Goal: Task Accomplishment & Management: Manage account settings

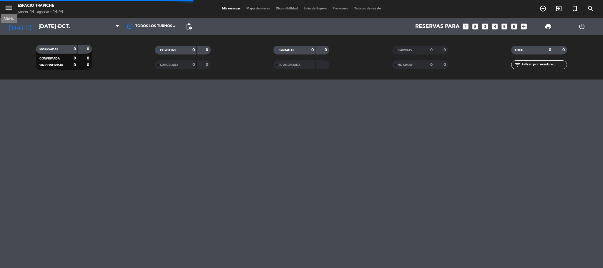
click at [12, 6] on icon "menu" at bounding box center [8, 8] width 9 height 9
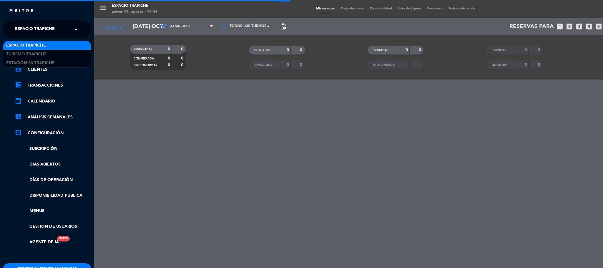
click at [30, 33] on span "Espacio Trapiche" at bounding box center [35, 29] width 40 height 12
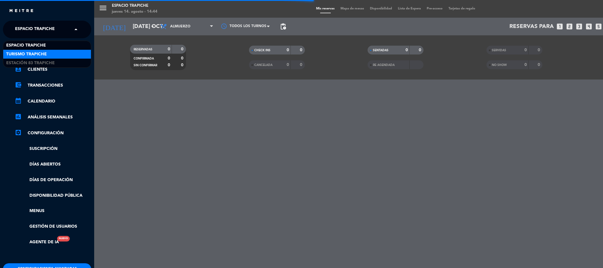
click at [30, 52] on span "Turismo Trapiche" at bounding box center [26, 54] width 41 height 7
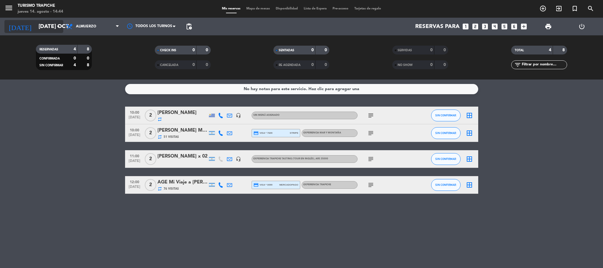
click at [36, 21] on input "[DATE] oct." at bounding box center [71, 26] width 71 height 12
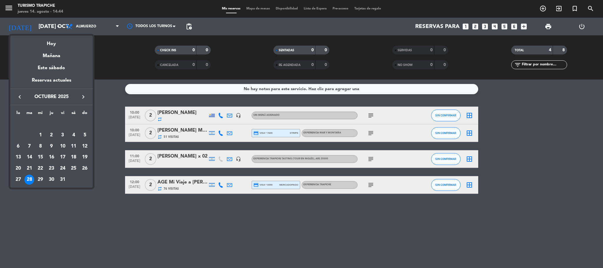
click at [48, 41] on div "Hoy" at bounding box center [51, 42] width 82 height 12
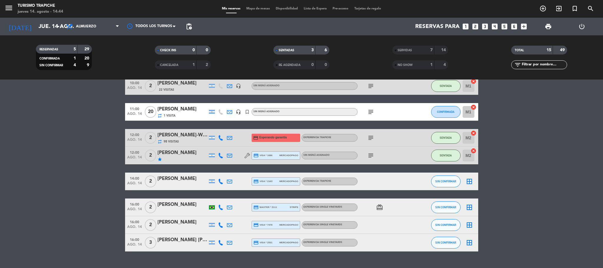
scroll to position [42, 0]
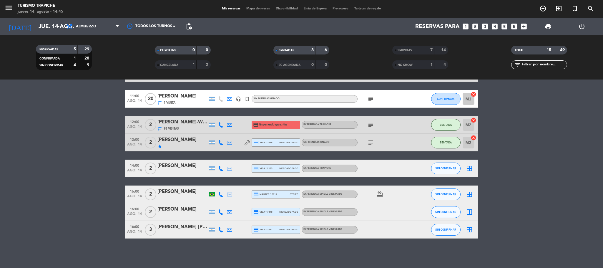
click at [228, 195] on icon at bounding box center [229, 194] width 5 height 5
click at [270, 183] on span "Copiar" at bounding box center [276, 184] width 12 height 6
click at [452, 193] on span "SIN CONFIRMAR" at bounding box center [445, 194] width 21 height 3
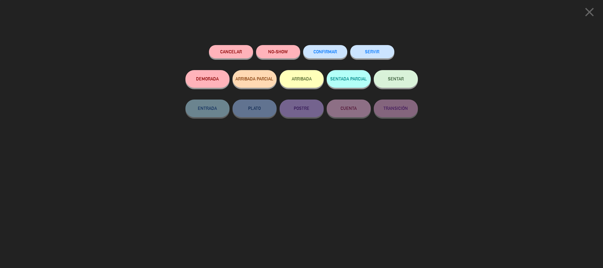
drag, startPoint x: 374, startPoint y: 55, endPoint x: 292, endPoint y: 40, distance: 83.4
click at [374, 55] on button "SERVIR" at bounding box center [372, 51] width 44 height 13
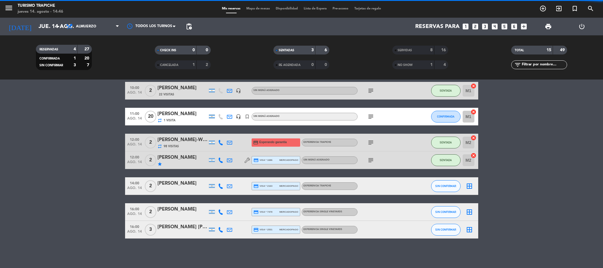
scroll to position [25, 0]
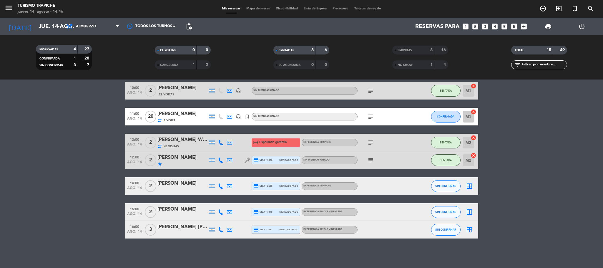
click at [227, 186] on icon at bounding box center [229, 185] width 5 height 5
click at [273, 173] on span "Copiar" at bounding box center [279, 175] width 12 height 6
click at [440, 190] on button "SIN CONFIRMAR" at bounding box center [445, 186] width 29 height 12
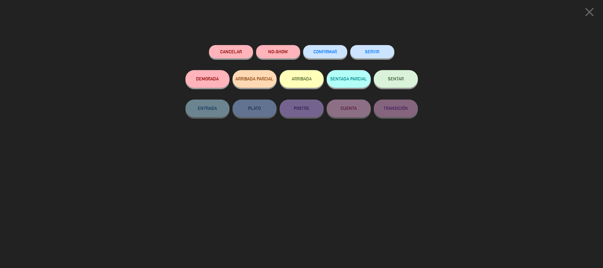
click at [371, 49] on button "SERVIR" at bounding box center [372, 51] width 44 height 13
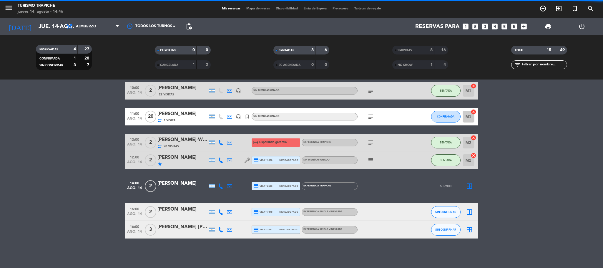
scroll to position [0, 0]
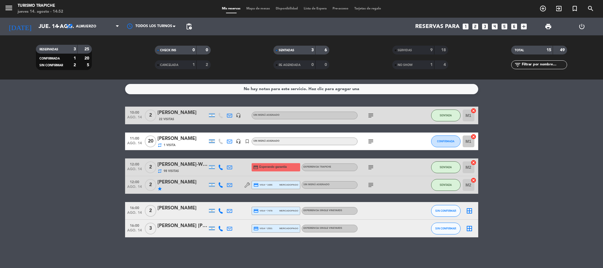
click at [38, 37] on div "RESERVADAS 3 25 CONFIRMADA 1 20 SIN CONFIRMAR 2 5 CHECK INS 0 0 CANCELADA 1 2 S…" at bounding box center [301, 57] width 603 height 44
click at [39, 29] on input "jue. 14 ago." at bounding box center [71, 26] width 71 height 12
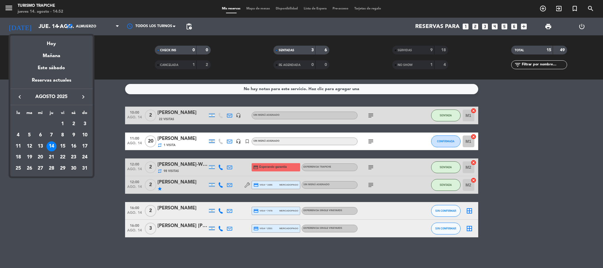
click at [83, 95] on icon "keyboard_arrow_right" at bounding box center [83, 96] width 7 height 7
click at [31, 168] on div "23" at bounding box center [29, 168] width 10 height 10
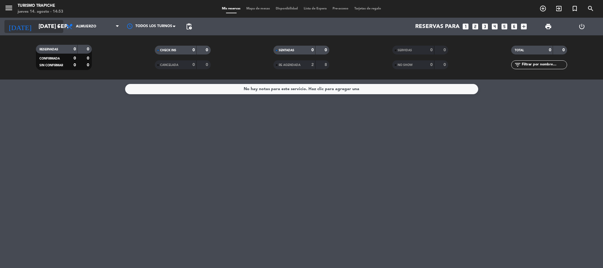
click at [36, 25] on input "[DATE] sep." at bounding box center [71, 26] width 71 height 12
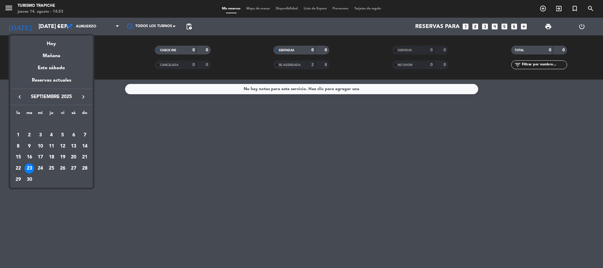
click at [19, 166] on div "22" at bounding box center [18, 168] width 10 height 10
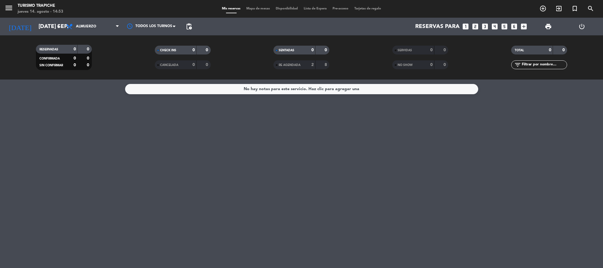
type input "lun. [DATE]"
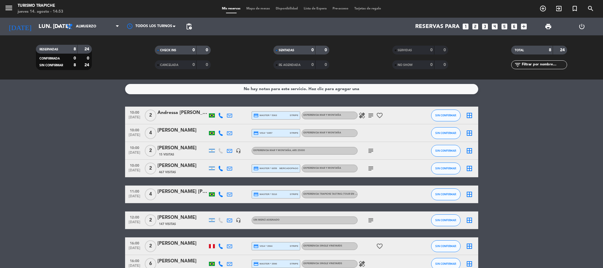
click at [166, 148] on div "[PERSON_NAME]" at bounding box center [182, 148] width 50 height 8
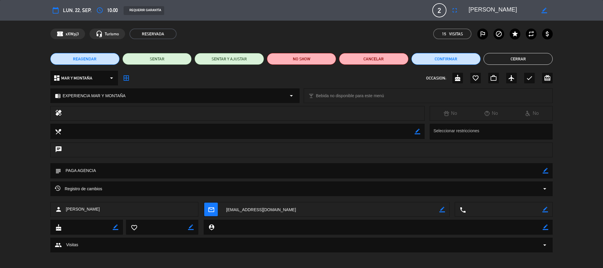
click at [92, 57] on span "REAGENDAR" at bounding box center [85, 59] width 24 height 6
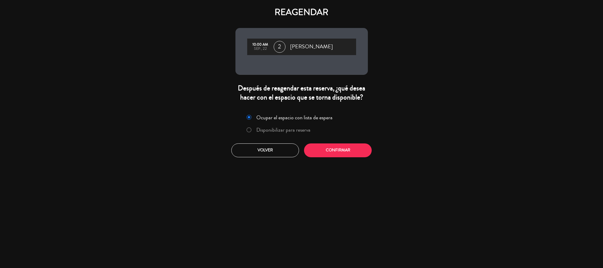
click at [248, 130] on input "Disponibilizar para reserva" at bounding box center [249, 129] width 4 height 4
radio input "true"
click at [309, 151] on button "Confirmar" at bounding box center [338, 150] width 68 height 14
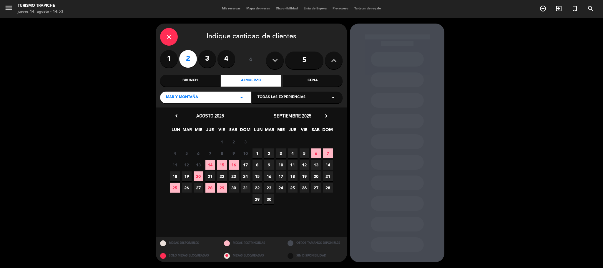
click at [270, 187] on span "23" at bounding box center [269, 188] width 10 height 10
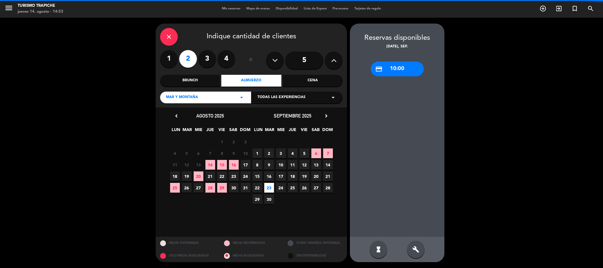
click at [397, 64] on div "credit_card 10:00" at bounding box center [397, 69] width 53 height 15
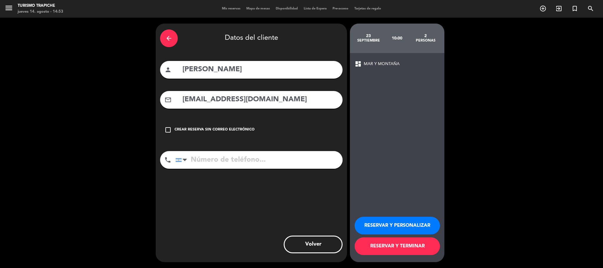
click at [398, 245] on button "RESERVAR Y TERMINAR" at bounding box center [397, 246] width 85 height 18
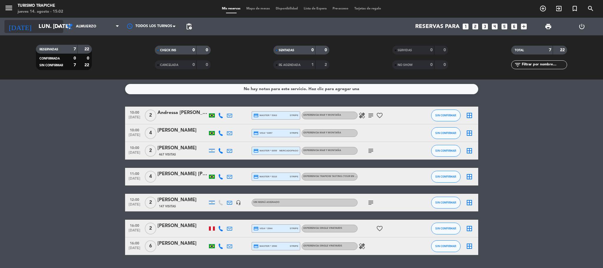
click at [36, 26] on input "lun. [DATE]" at bounding box center [71, 26] width 71 height 12
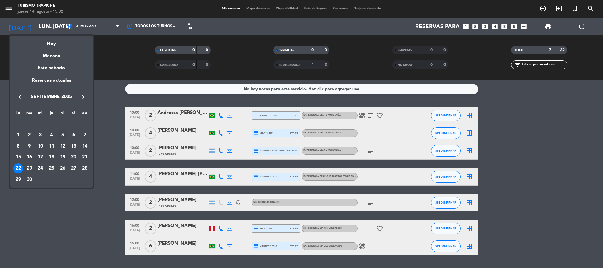
click at [61, 132] on div "5" at bounding box center [63, 135] width 10 height 10
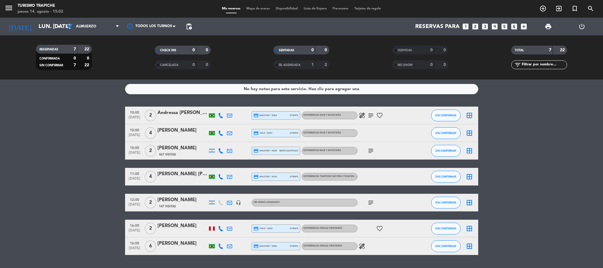
type input "vie. [DATE]"
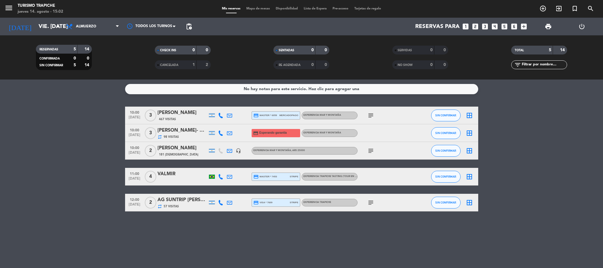
click at [476, 25] on icon "looks_two" at bounding box center [476, 27] width 8 height 8
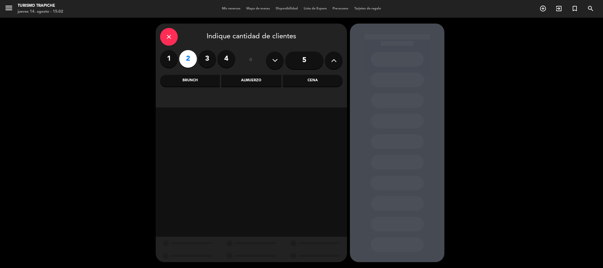
click at [258, 82] on div "Almuerzo" at bounding box center [251, 81] width 60 height 12
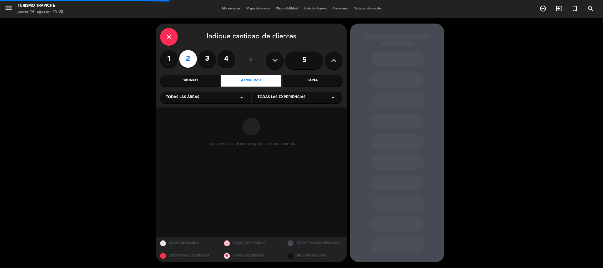
click at [264, 97] on span "Todas las experiencias" at bounding box center [282, 97] width 48 height 6
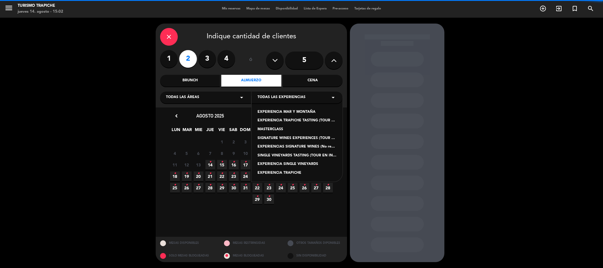
click at [277, 171] on div "EXPERIENCIA TRAPICHE" at bounding box center [297, 173] width 79 height 6
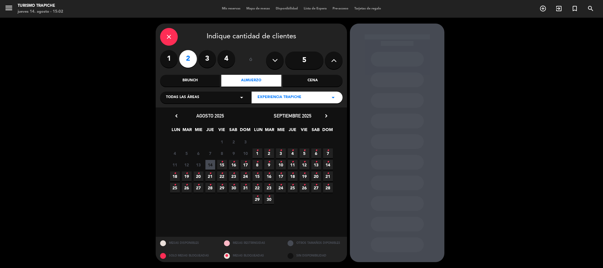
click at [305, 155] on span "5 •" at bounding box center [305, 153] width 10 height 10
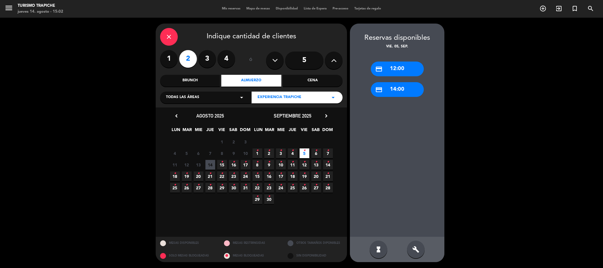
click at [399, 69] on div "credit_card 12:00" at bounding box center [397, 69] width 53 height 15
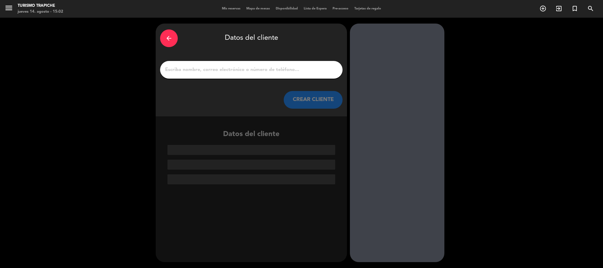
click at [316, 70] on input "1" at bounding box center [252, 70] width 174 height 8
paste input "[PERSON_NAME] X2"
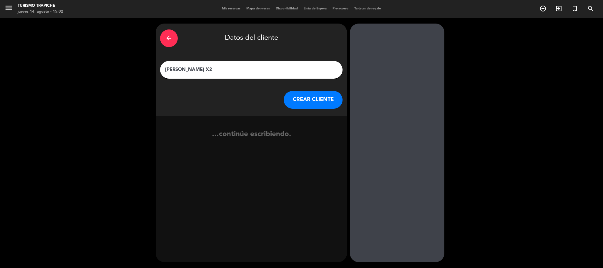
type input "[PERSON_NAME] X2"
click at [312, 100] on button "CREAR CLIENTE" at bounding box center [313, 100] width 59 height 18
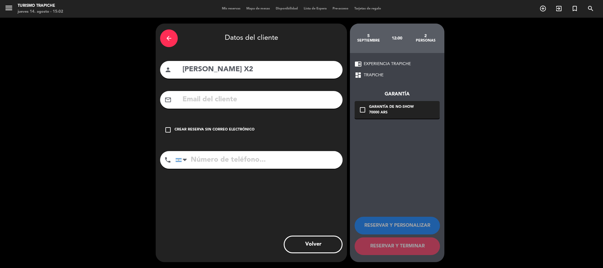
click at [277, 98] on input "text" at bounding box center [260, 100] width 156 height 12
paste input "nossa [PERSON_NAME] <[EMAIL_ADDRESS][DOMAIN_NAME]>"
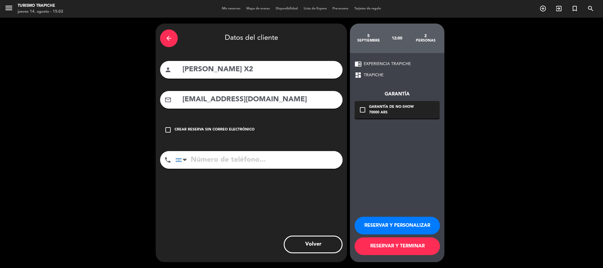
type input "[EMAIL_ADDRESS][DOMAIN_NAME]"
click at [378, 223] on button "RESERVAR Y PERSONALIZAR" at bounding box center [397, 226] width 85 height 18
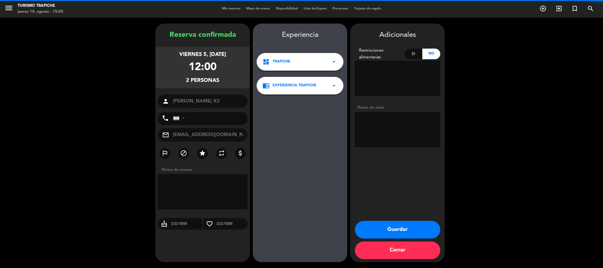
click at [405, 129] on textarea at bounding box center [398, 129] width 86 height 35
paste textarea "abonan agencia"
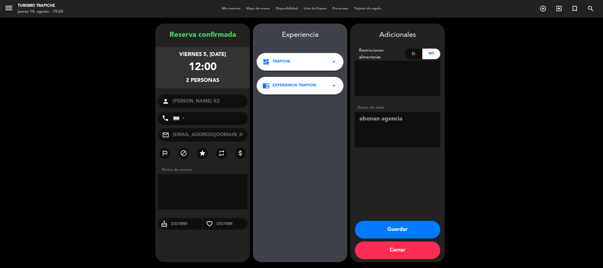
click at [378, 119] on textarea at bounding box center [398, 129] width 86 height 35
type textarea "abona agencia"
click at [380, 227] on button "Guardar" at bounding box center [397, 230] width 85 height 18
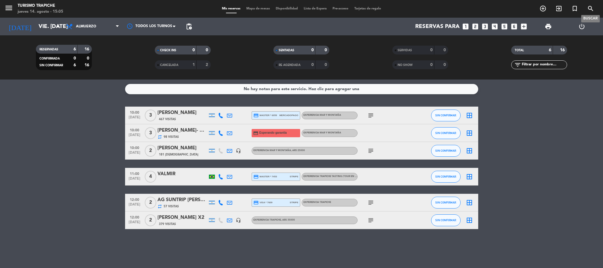
click at [585, 9] on span "search" at bounding box center [591, 9] width 16 height 10
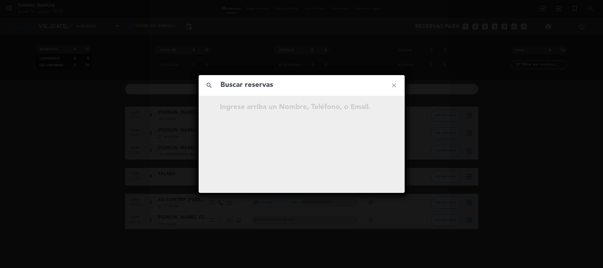
click at [288, 79] on input "text" at bounding box center [302, 85] width 164 height 12
type input "[DATE][PERSON_NAME]"
click at [385, 81] on icon "close" at bounding box center [394, 85] width 21 height 21
click at [393, 85] on icon "close" at bounding box center [394, 85] width 21 height 21
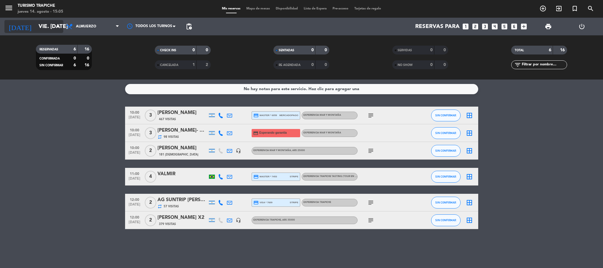
click at [36, 25] on input "vie. [DATE]" at bounding box center [71, 26] width 71 height 12
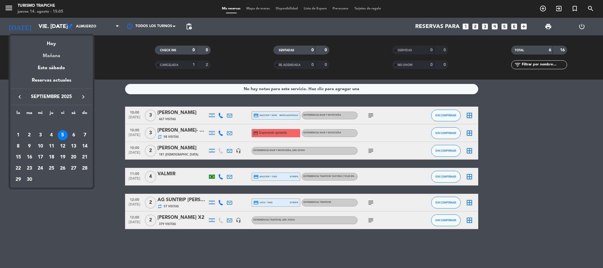
click at [56, 56] on div "Mañana" at bounding box center [51, 54] width 82 height 12
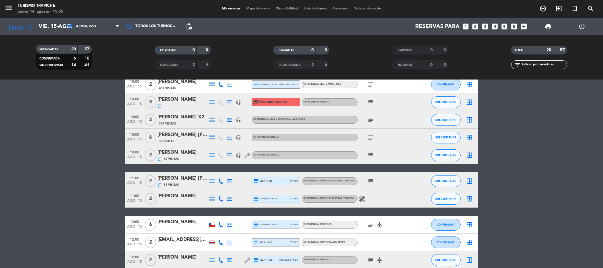
scroll to position [88, 0]
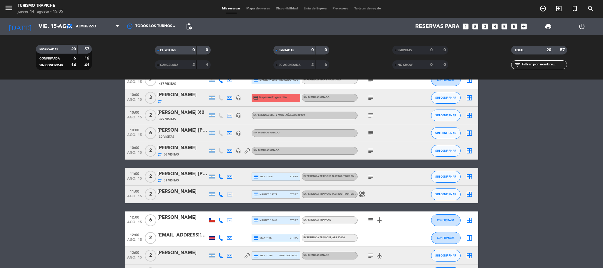
click at [222, 193] on icon at bounding box center [220, 194] width 5 height 5
click at [221, 193] on icon at bounding box center [220, 194] width 5 height 5
click at [219, 177] on icon at bounding box center [220, 176] width 5 height 5
click at [369, 175] on icon "subject" at bounding box center [370, 176] width 7 height 7
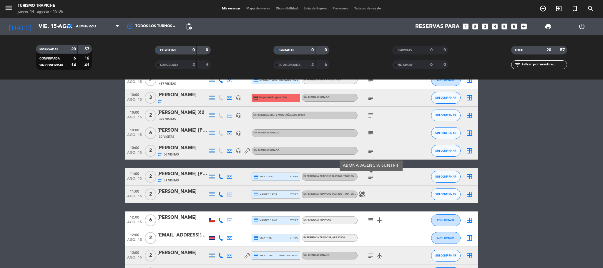
click at [369, 175] on icon "subject" at bounding box center [370, 176] width 7 height 7
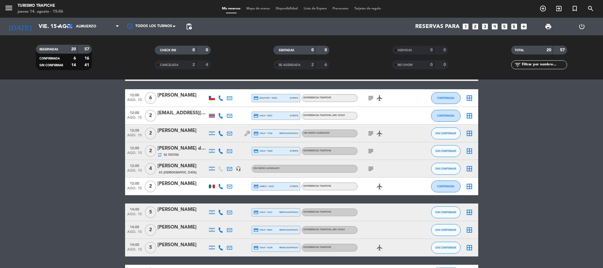
scroll to position [221, 0]
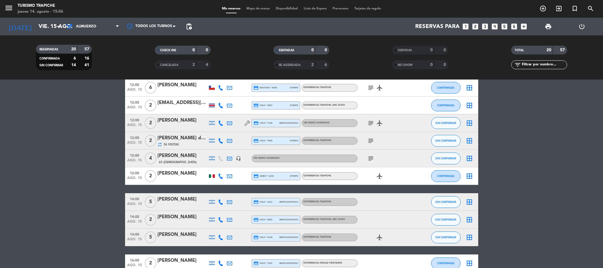
click at [228, 157] on icon at bounding box center [229, 158] width 5 height 5
click at [370, 157] on icon "subject" at bounding box center [370, 158] width 7 height 7
click at [371, 156] on icon "subject" at bounding box center [370, 158] width 7 height 7
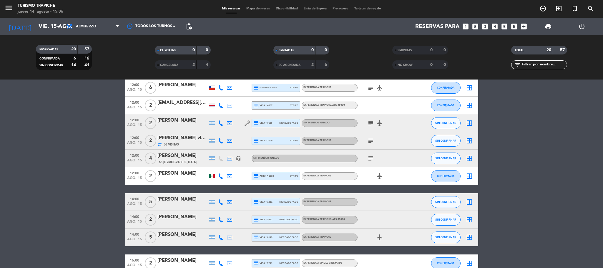
click at [225, 157] on div at bounding box center [229, 158] width 9 height 17
click at [229, 156] on icon at bounding box center [229, 158] width 5 height 5
click at [36, 27] on input "vie. 15 ago." at bounding box center [71, 26] width 71 height 12
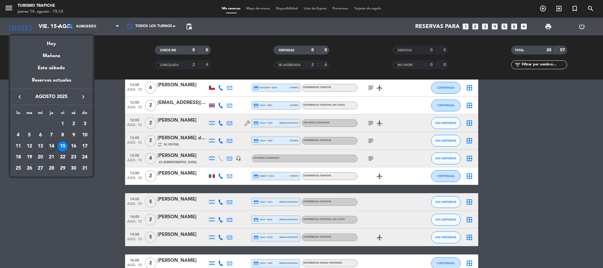
click at [70, 147] on div "16" at bounding box center [74, 146] width 10 height 10
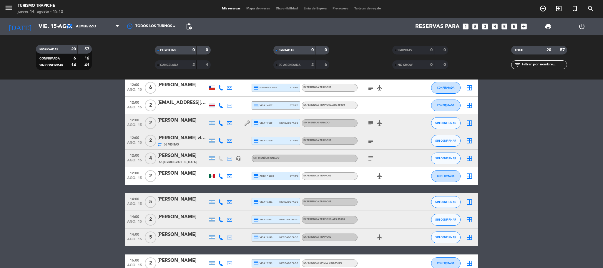
type input "sáb. 16 ago."
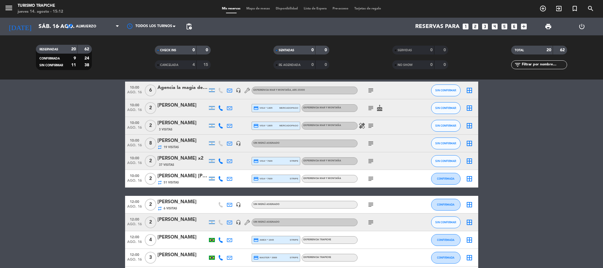
scroll to position [69, 0]
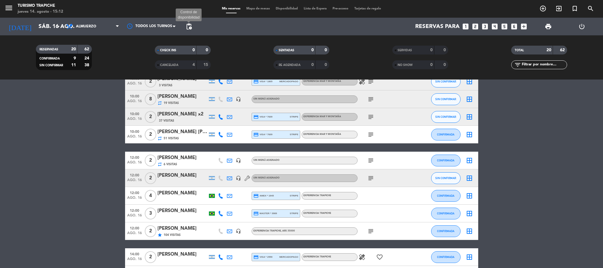
click at [188, 25] on span "pending_actions" at bounding box center [188, 26] width 7 height 7
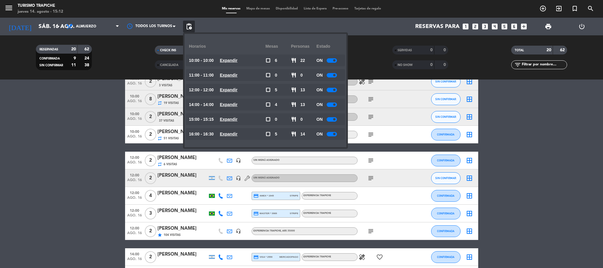
click at [188, 25] on span "pending_actions" at bounding box center [188, 26] width 7 height 7
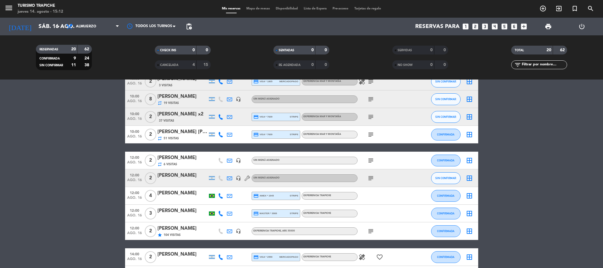
click at [485, 27] on icon "looks_3" at bounding box center [485, 27] width 8 height 8
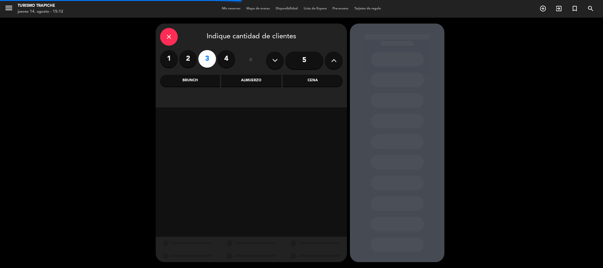
click at [248, 82] on div "Almuerzo" at bounding box center [251, 81] width 60 height 12
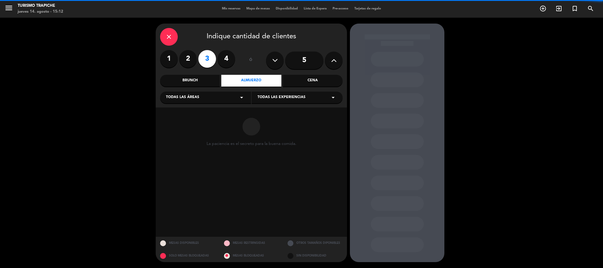
click at [270, 96] on span "Todas las experiencias" at bounding box center [282, 97] width 48 height 6
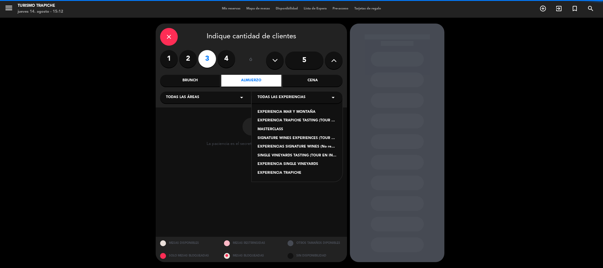
click at [280, 171] on div "EXPERIENCIA TRAPICHE" at bounding box center [297, 173] width 79 height 6
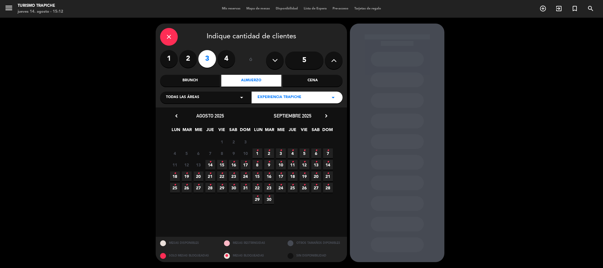
click at [234, 165] on icon "•" at bounding box center [234, 161] width 2 height 9
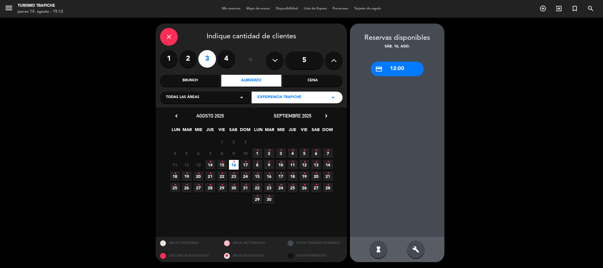
drag, startPoint x: 408, startPoint y: 69, endPoint x: 394, endPoint y: 68, distance: 14.1
click at [408, 68] on div "credit_card 12:00" at bounding box center [397, 69] width 53 height 15
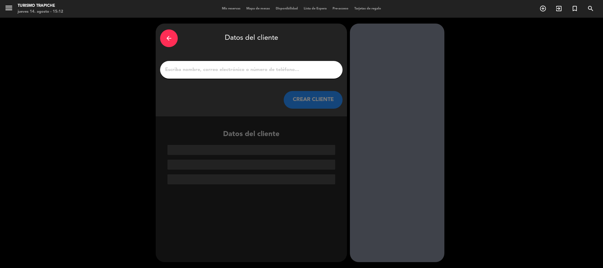
click at [305, 69] on input "1" at bounding box center [252, 70] width 174 height 8
paste input "[PERSON_NAME]"
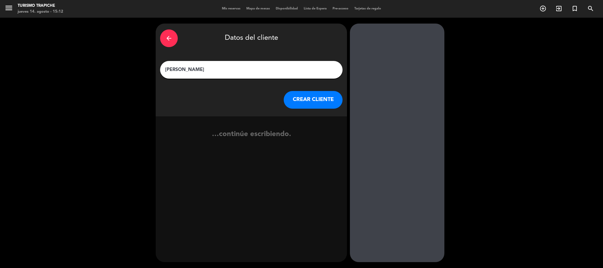
type input "[PERSON_NAME]"
click at [295, 106] on button "CREAR CLIENTE" at bounding box center [313, 100] width 59 height 18
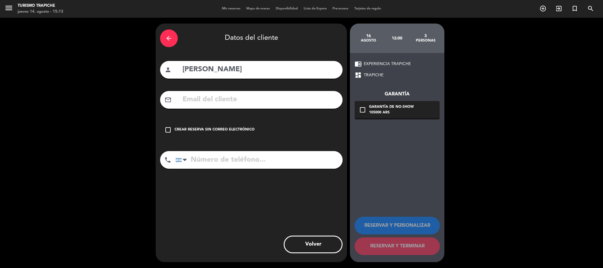
click at [229, 99] on input "text" at bounding box center [260, 100] width 156 height 12
paste input "Idayvuelta_tur <[EMAIL_ADDRESS][DOMAIN_NAME]>"
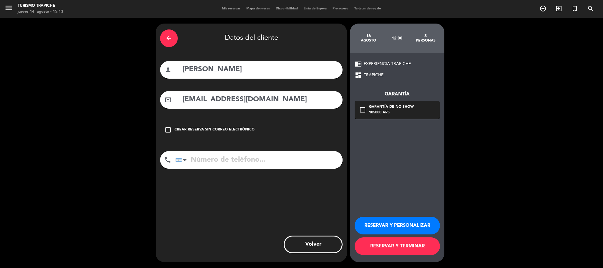
type input "[EMAIL_ADDRESS][DOMAIN_NAME]"
click at [380, 224] on button "RESERVAR Y PERSONALIZAR" at bounding box center [397, 226] width 85 height 18
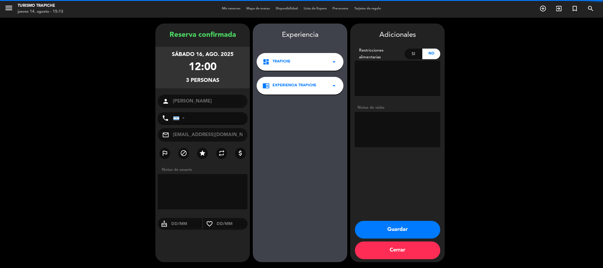
click at [411, 127] on textarea at bounding box center [398, 129] width 86 height 35
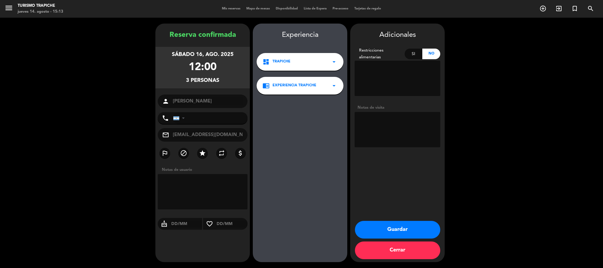
paste textarea "Abona chofer en el lugar"
type textarea "Abona chofer en el lugar"
click at [391, 232] on button "Guardar" at bounding box center [397, 230] width 85 height 18
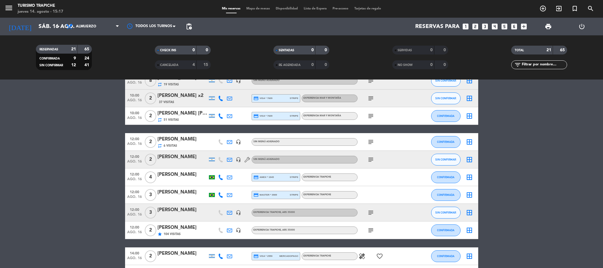
scroll to position [88, 0]
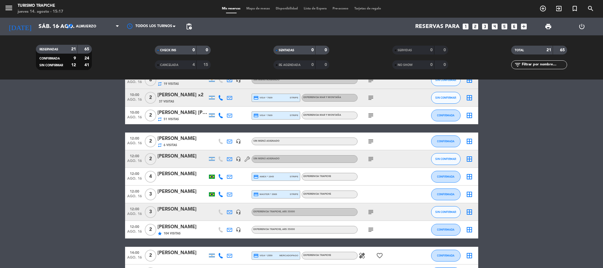
click at [230, 212] on icon at bounding box center [229, 211] width 5 height 5
click at [369, 230] on icon "subject" at bounding box center [370, 229] width 7 height 7
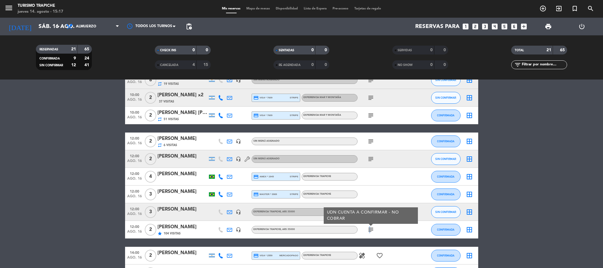
click at [369, 230] on icon "subject" at bounding box center [370, 229] width 7 height 7
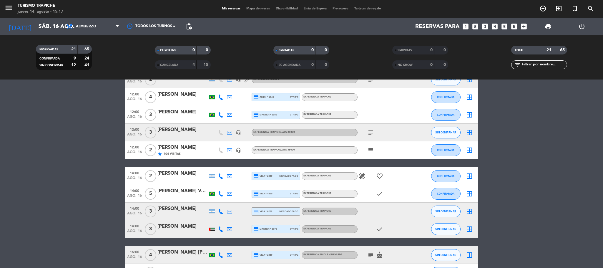
scroll to position [263, 0]
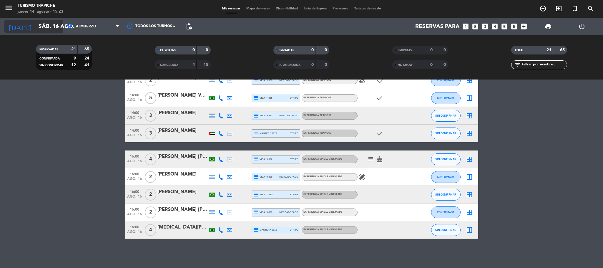
click at [36, 25] on input "sáb. 16 ago." at bounding box center [71, 26] width 71 height 12
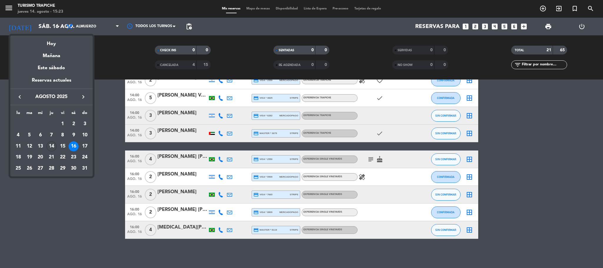
drag, startPoint x: 109, startPoint y: 137, endPoint x: 115, endPoint y: 129, distance: 9.9
click at [109, 137] on div at bounding box center [301, 134] width 603 height 268
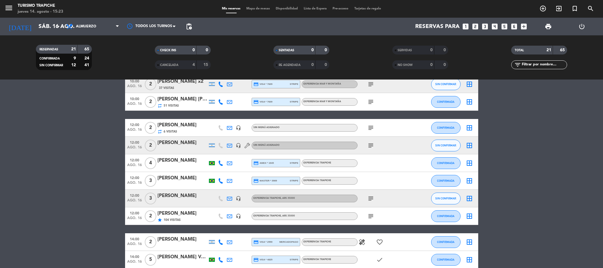
scroll to position [0, 0]
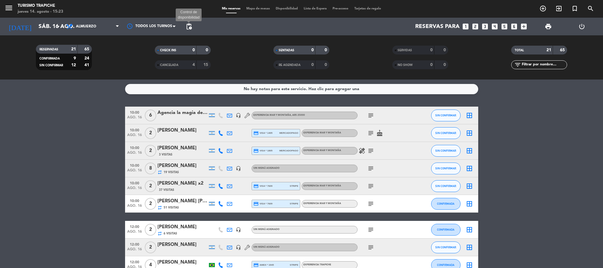
click at [187, 23] on span "pending_actions" at bounding box center [188, 26] width 7 height 7
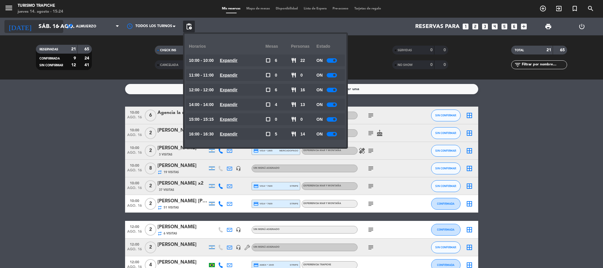
click at [36, 23] on input "sáb. 16 ago." at bounding box center [71, 26] width 71 height 12
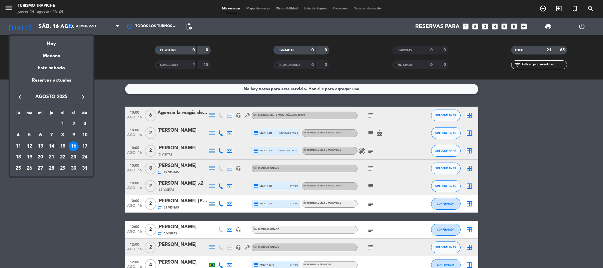
click at [85, 97] on icon "keyboard_arrow_right" at bounding box center [83, 96] width 7 height 7
click at [62, 134] on div "5" at bounding box center [63, 135] width 10 height 10
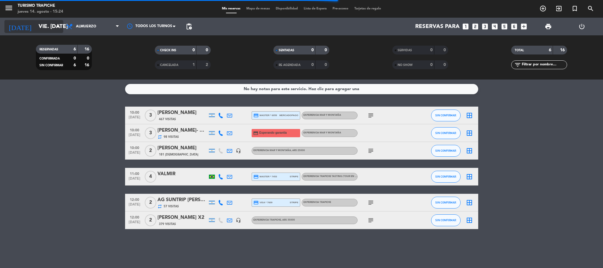
click at [44, 28] on input "vie. [DATE]" at bounding box center [71, 26] width 71 height 12
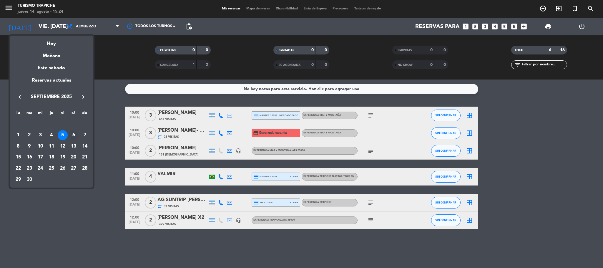
click at [72, 135] on div "6" at bounding box center [74, 135] width 10 height 10
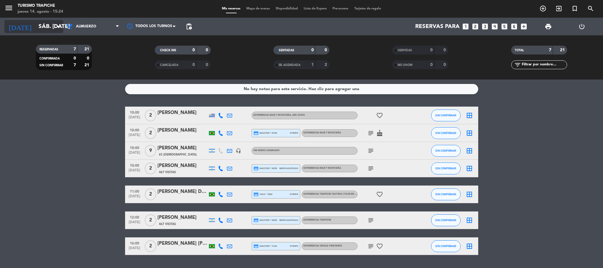
click at [36, 21] on input "sáb. [DATE]" at bounding box center [71, 26] width 71 height 12
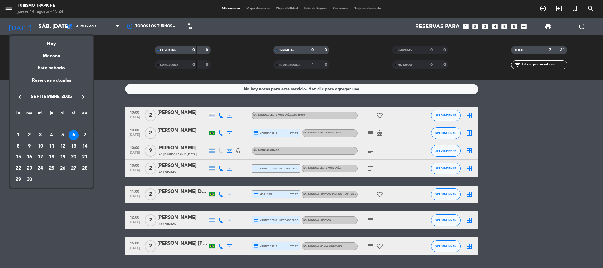
click at [87, 132] on div "7" at bounding box center [85, 135] width 10 height 10
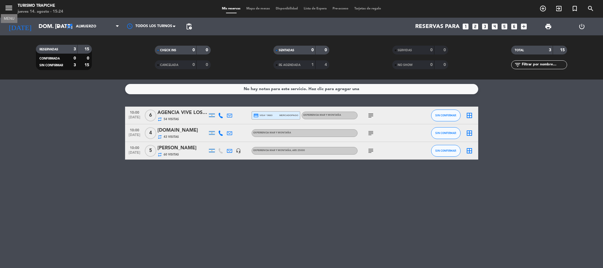
click at [5, 9] on icon "menu" at bounding box center [8, 8] width 9 height 9
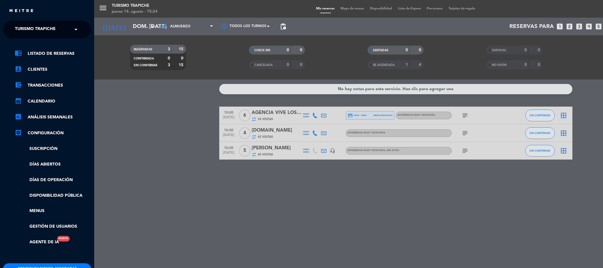
click at [22, 30] on span "Turismo Trapiche" at bounding box center [35, 29] width 41 height 12
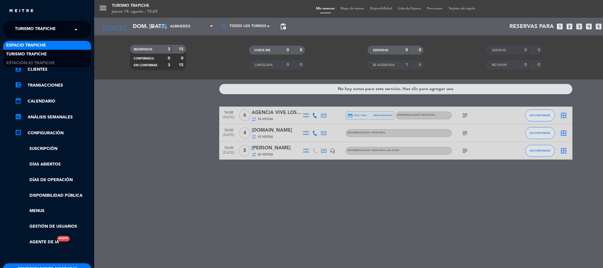
click at [32, 46] on span "Espacio Trapiche" at bounding box center [26, 45] width 40 height 7
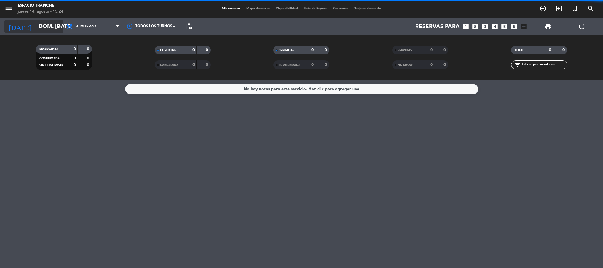
click at [44, 24] on input "dom. [DATE]" at bounding box center [71, 26] width 71 height 12
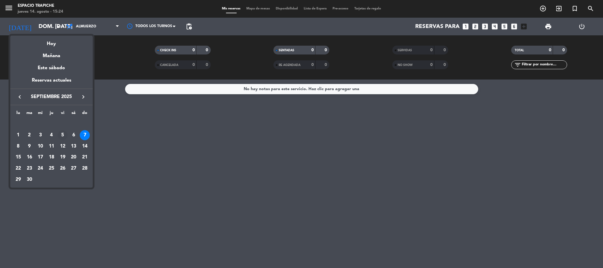
click at [63, 135] on div "5" at bounding box center [63, 135] width 10 height 10
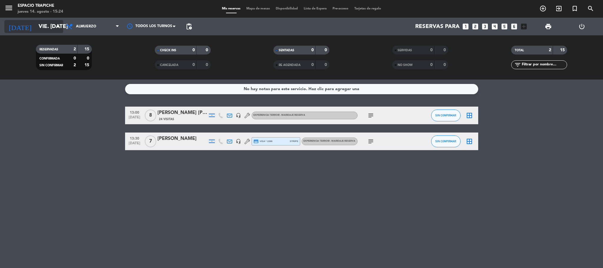
click at [41, 24] on input "vie. [DATE]" at bounding box center [71, 26] width 71 height 12
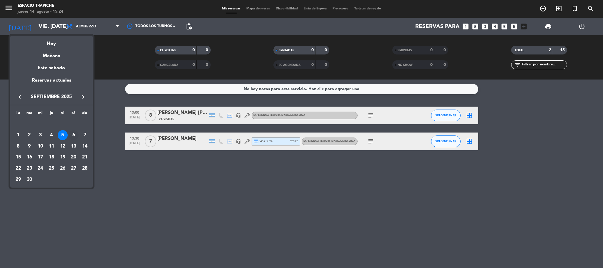
click at [74, 135] on div "6" at bounding box center [74, 135] width 10 height 10
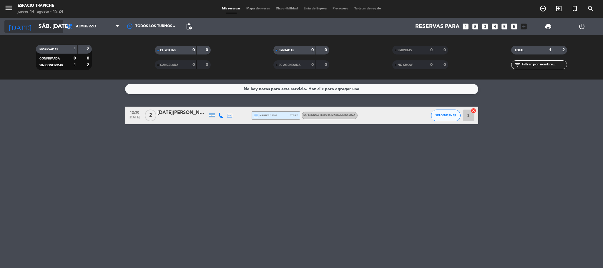
click at [36, 27] on input "sáb. [DATE]" at bounding box center [71, 26] width 71 height 12
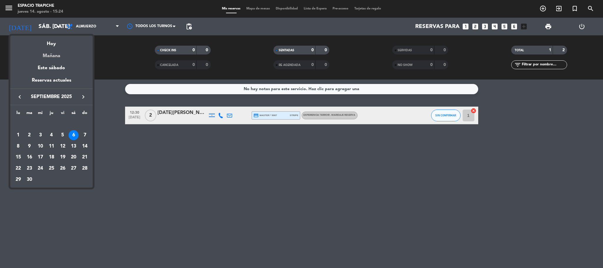
click at [54, 51] on div "Mañana" at bounding box center [51, 54] width 82 height 12
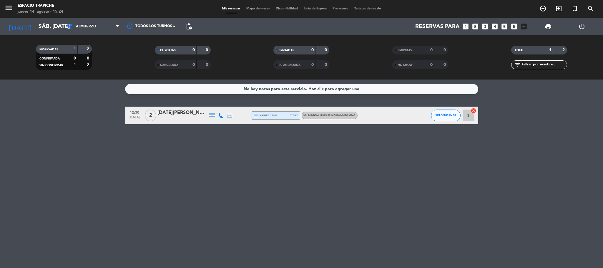
type input "vie. 15 ago."
click at [7, 11] on icon "menu" at bounding box center [8, 8] width 9 height 9
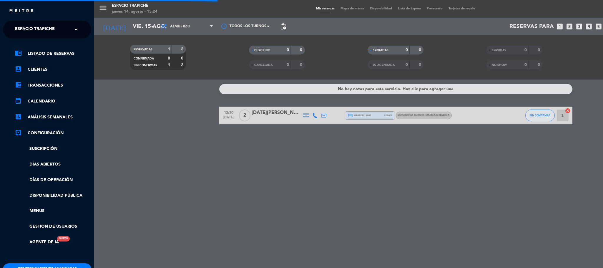
click at [23, 35] on span "Espacio Trapiche" at bounding box center [35, 29] width 40 height 12
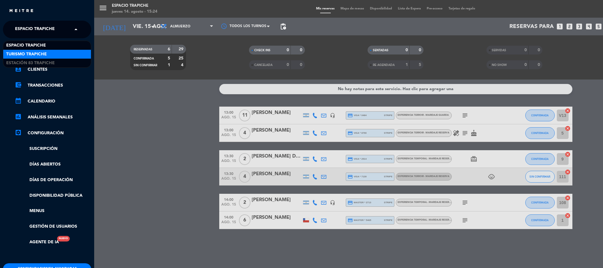
click at [35, 53] on span "Turismo Trapiche" at bounding box center [26, 54] width 41 height 7
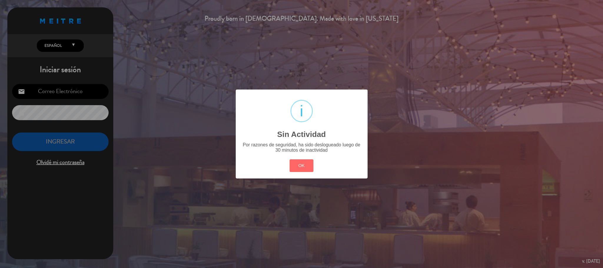
type input "[EMAIL_ADDRESS][DOMAIN_NAME]"
